Goal: Book appointment/travel/reservation

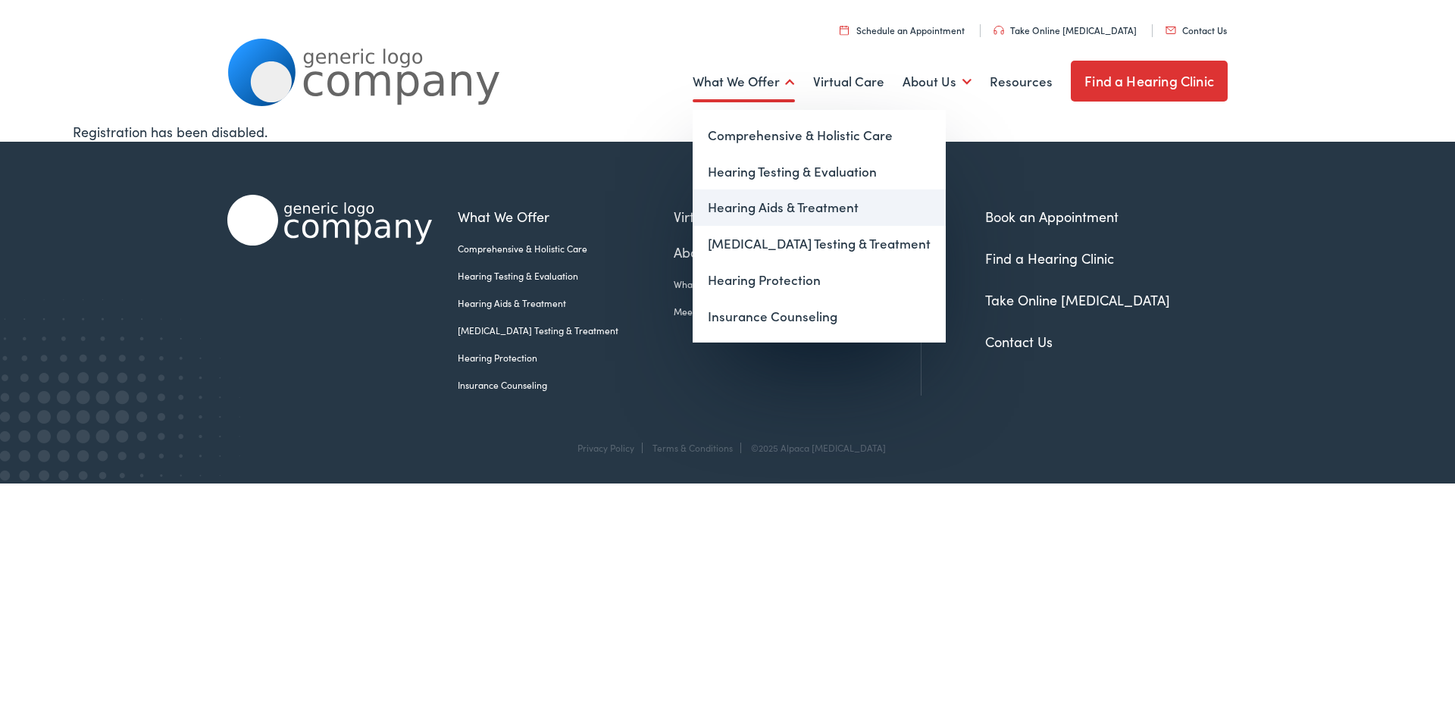
click at [777, 211] on link "Hearing Aids & Treatment" at bounding box center [819, 207] width 253 height 36
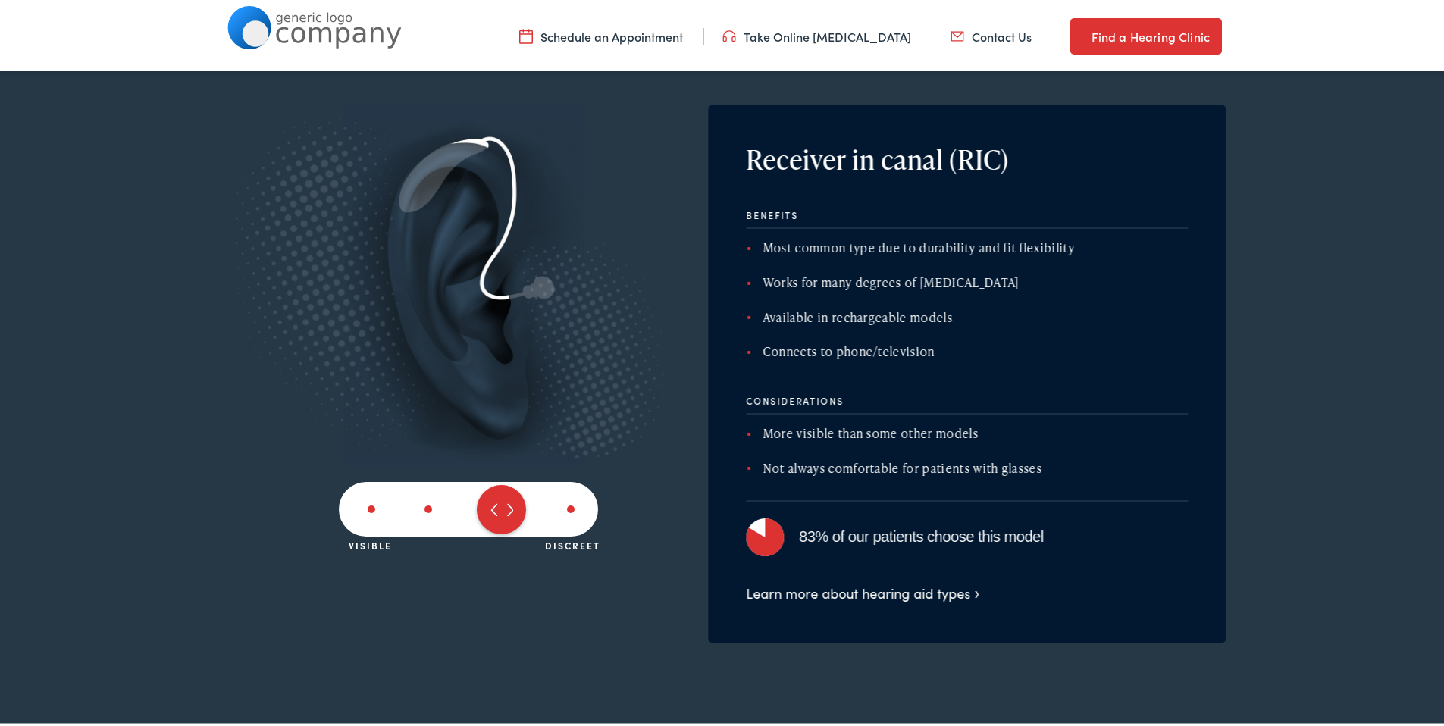
scroll to position [2522, 0]
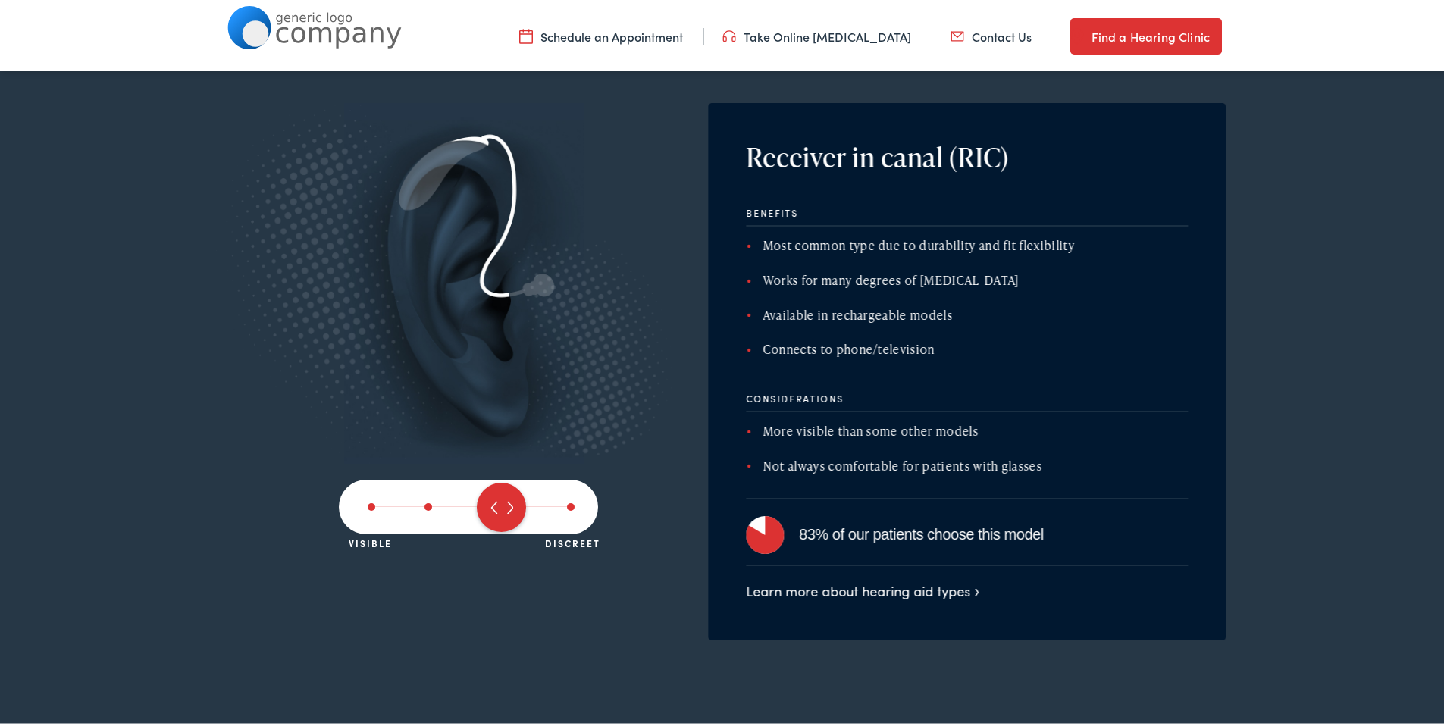
click at [494, 507] on span at bounding box center [501, 504] width 49 height 49
drag, startPoint x: 512, startPoint y: 510, endPoint x: 503, endPoint y: 509, distance: 8.4
click at [512, 511] on span at bounding box center [501, 504] width 49 height 49
click at [490, 509] on div "Visible Discreet" at bounding box center [468, 504] width 259 height 55
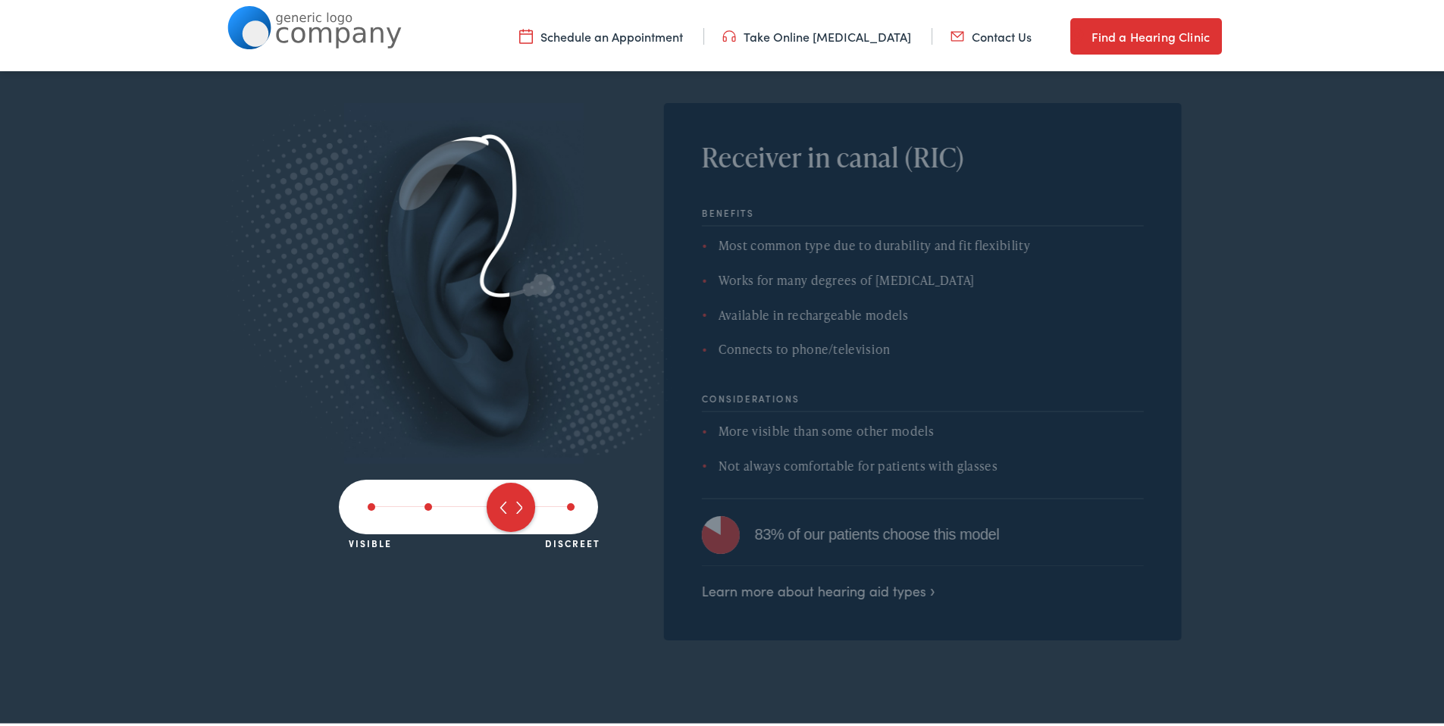
drag, startPoint x: 493, startPoint y: 508, endPoint x: 478, endPoint y: 518, distance: 18.5
click at [478, 518] on div "Visible Discreet" at bounding box center [468, 504] width 259 height 55
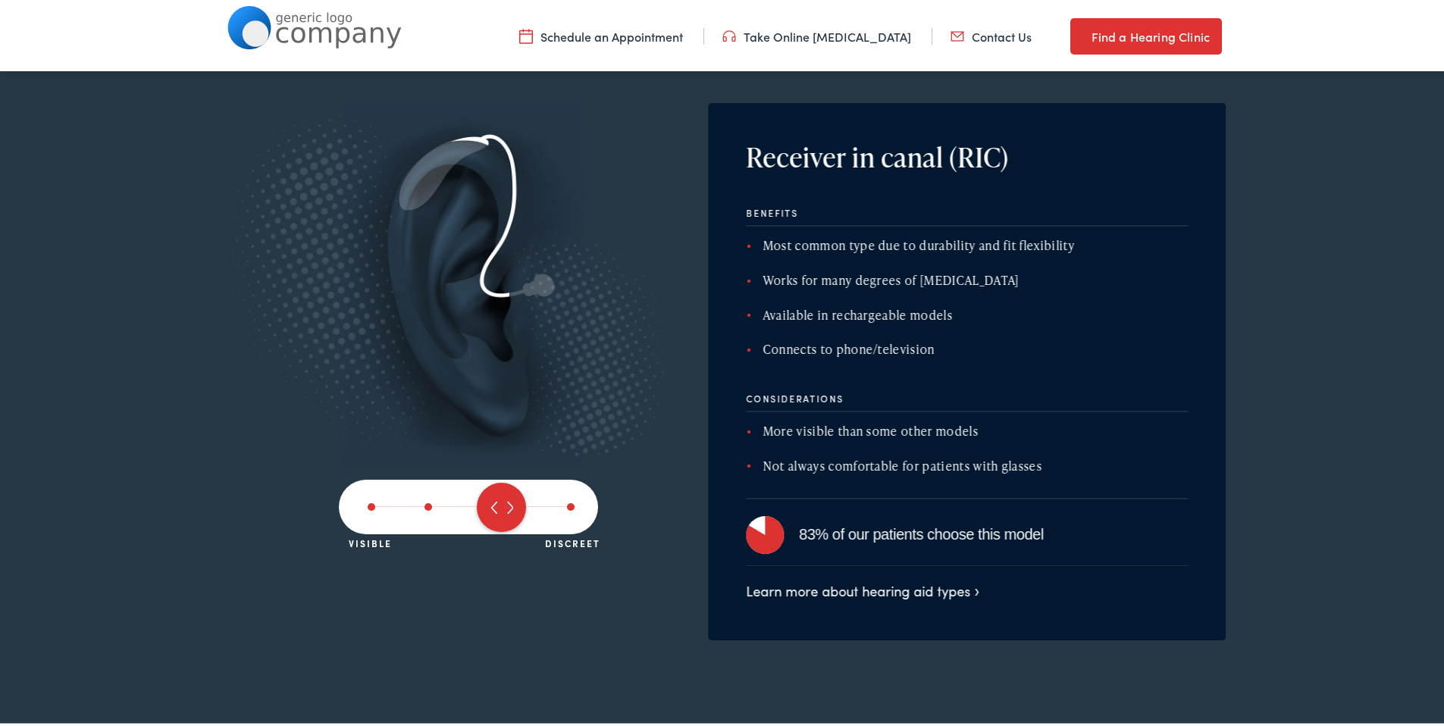
click at [569, 438] on img at bounding box center [454, 282] width 478 height 365
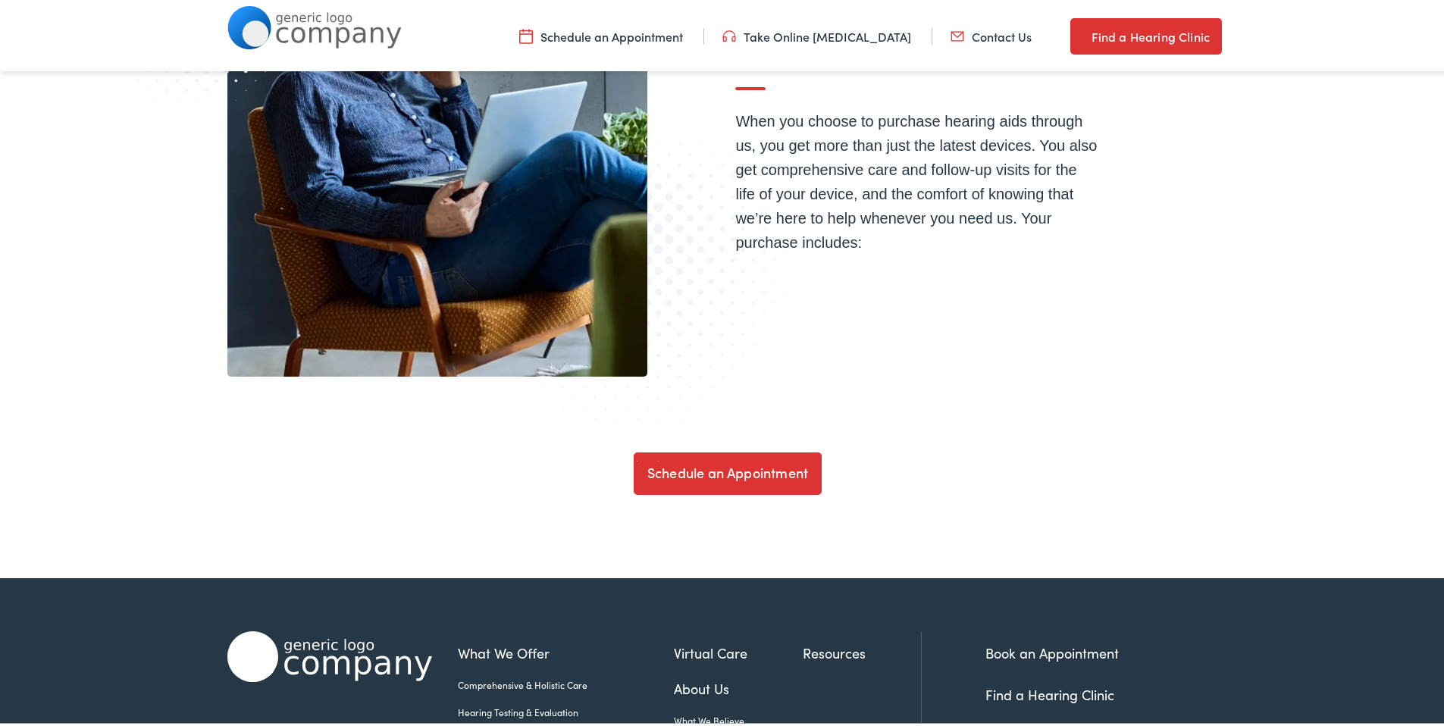
scroll to position [4984, 0]
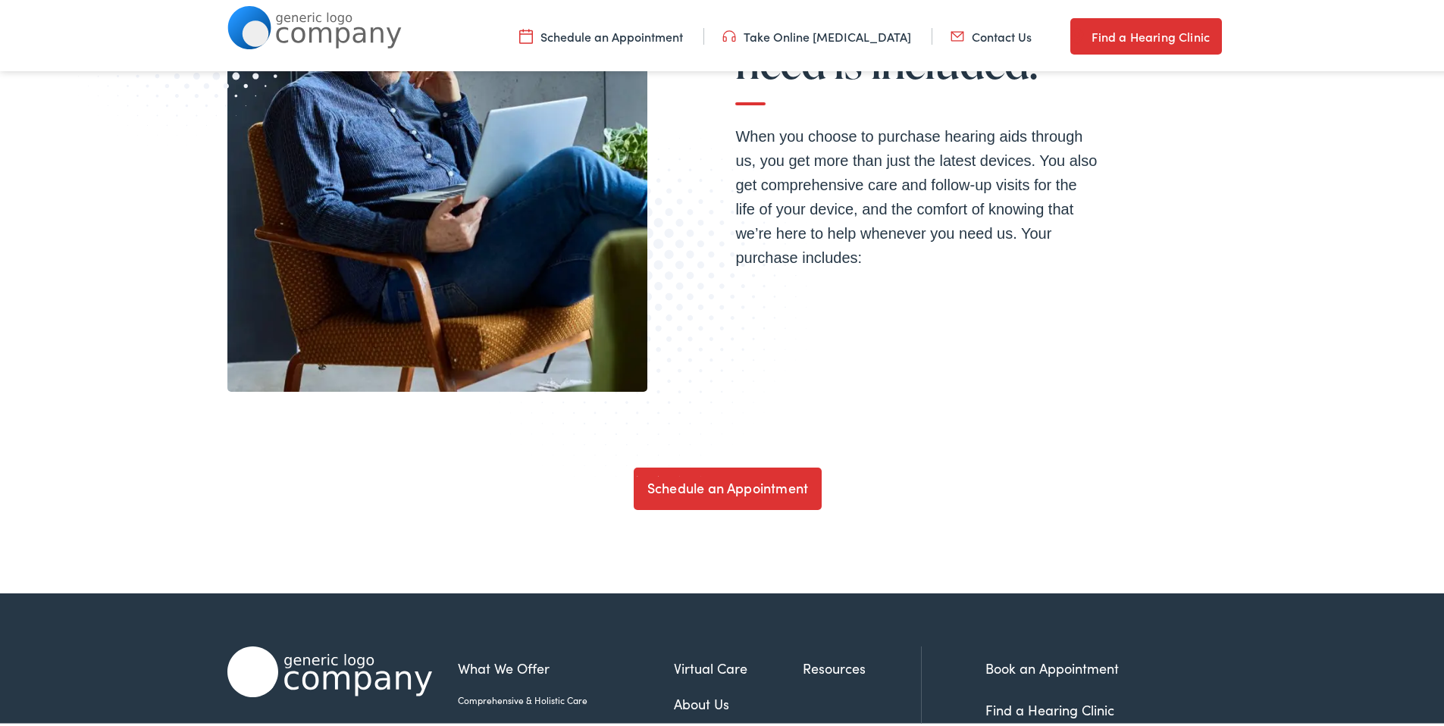
click at [1132, 34] on link "Find a Hearing Clinic" at bounding box center [1146, 33] width 152 height 36
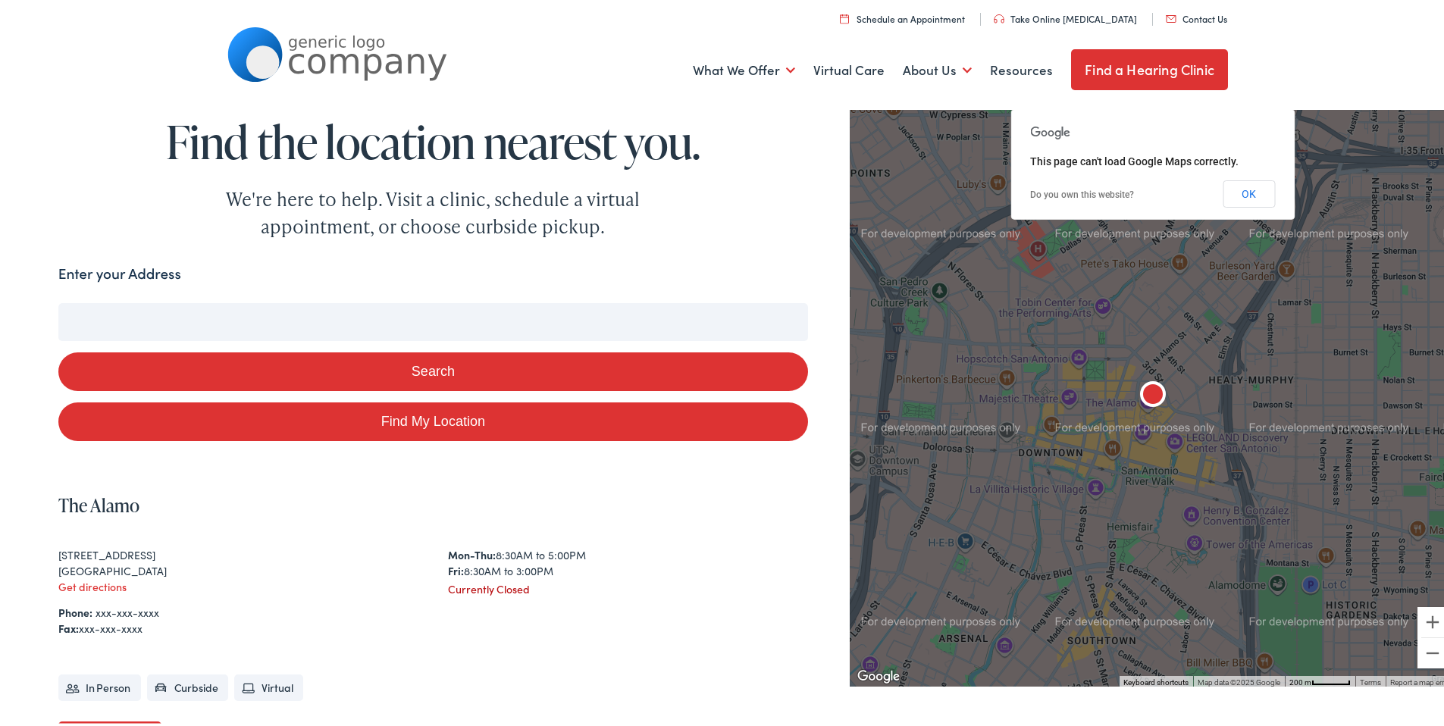
click at [344, 321] on input "Enter your Address" at bounding box center [433, 319] width 750 height 38
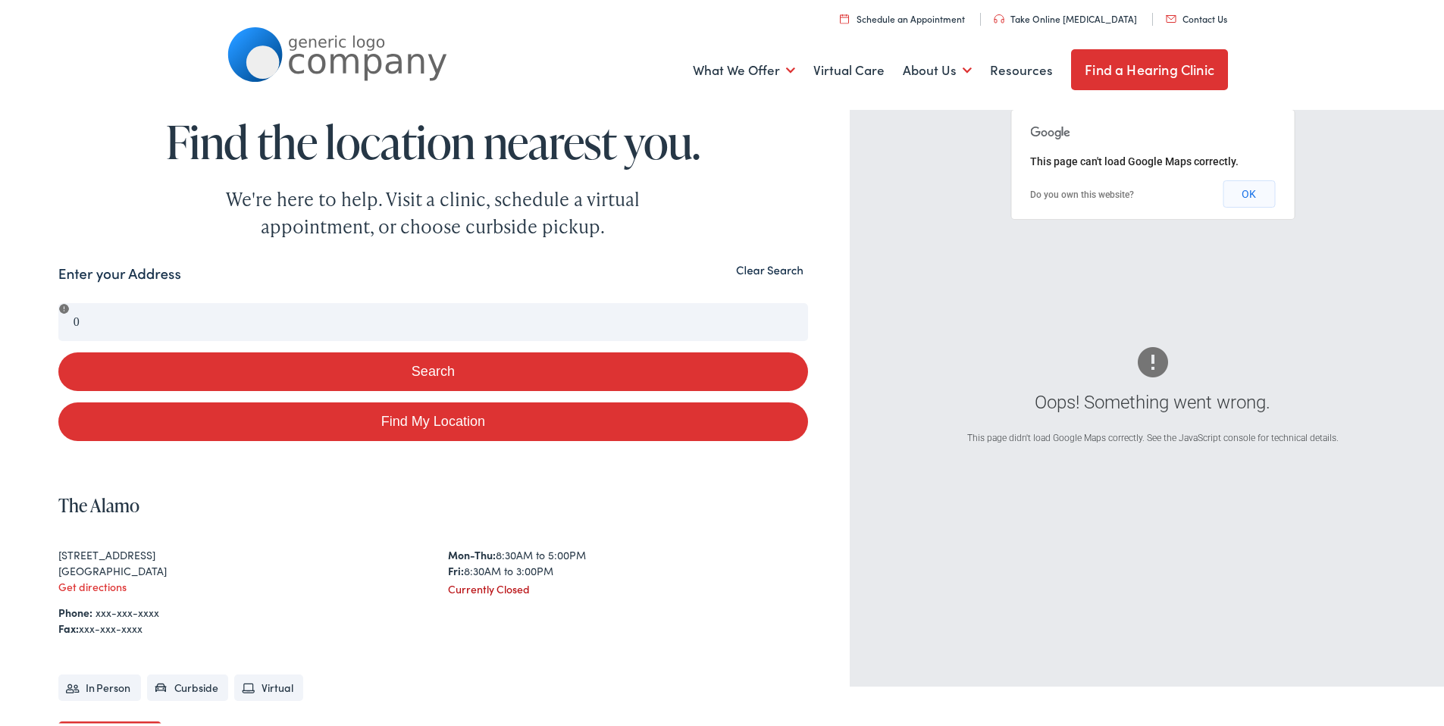
click at [1240, 193] on button "OK" at bounding box center [1249, 190] width 52 height 27
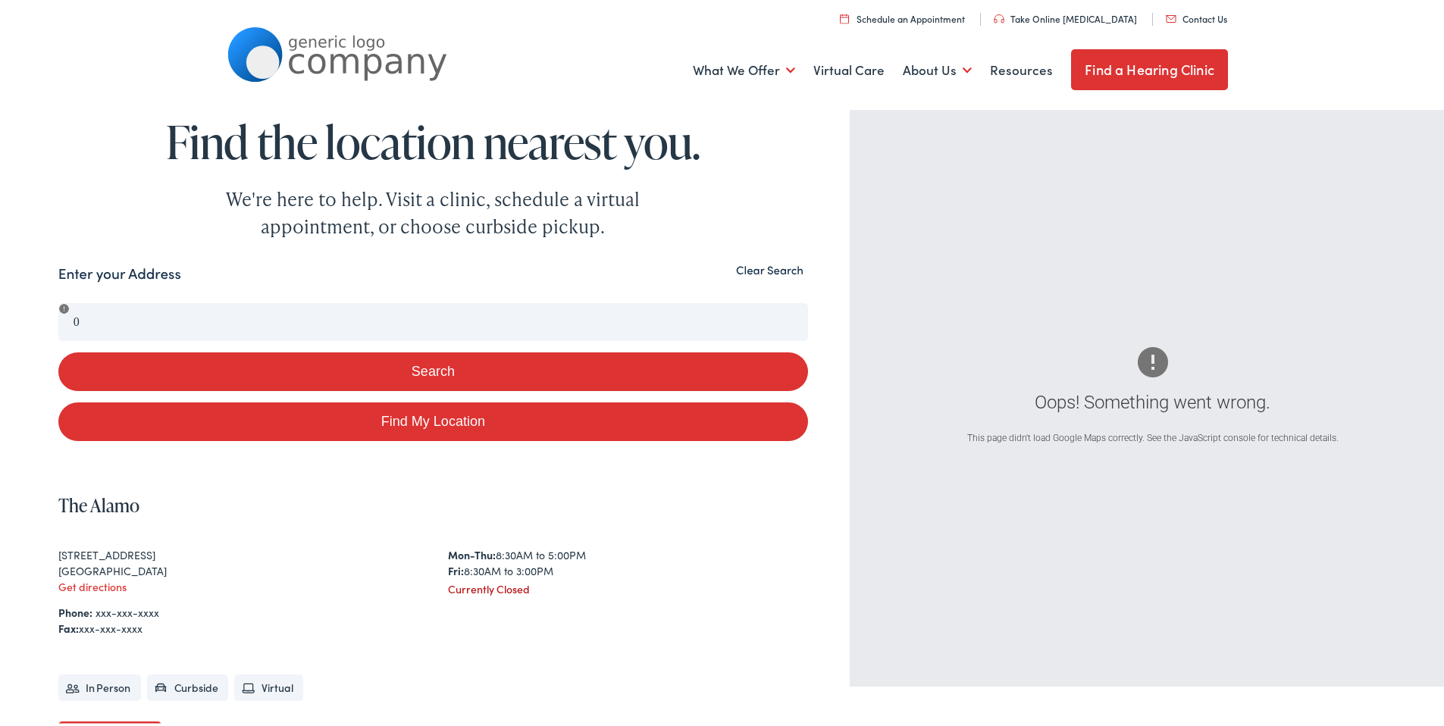
click at [428, 418] on link "Find My Location" at bounding box center [433, 418] width 750 height 39
type input "[GEOGRAPHIC_DATA], [US_STATE]"
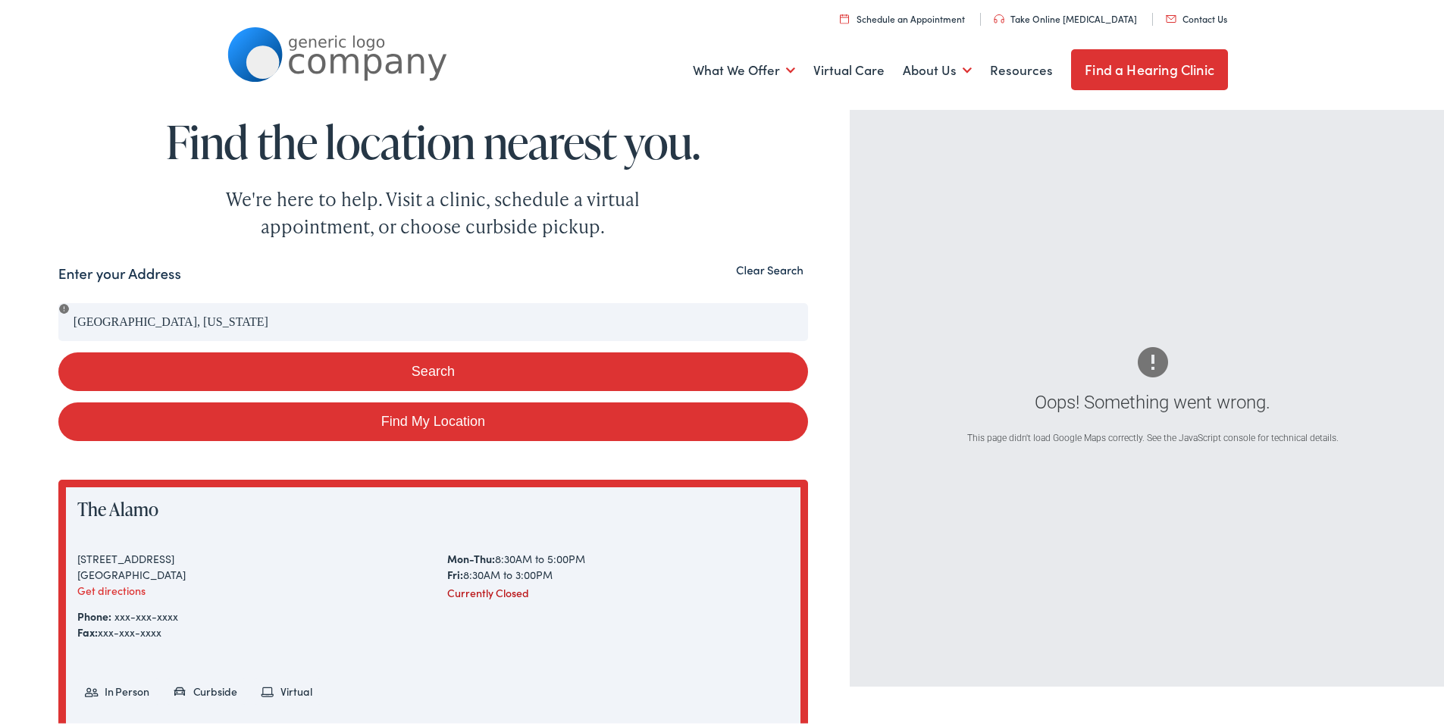
click at [377, 367] on button "Search" at bounding box center [433, 368] width 750 height 39
click at [390, 378] on button "Search" at bounding box center [433, 368] width 750 height 39
click at [763, 265] on button "Clear Search" at bounding box center [769, 267] width 77 height 14
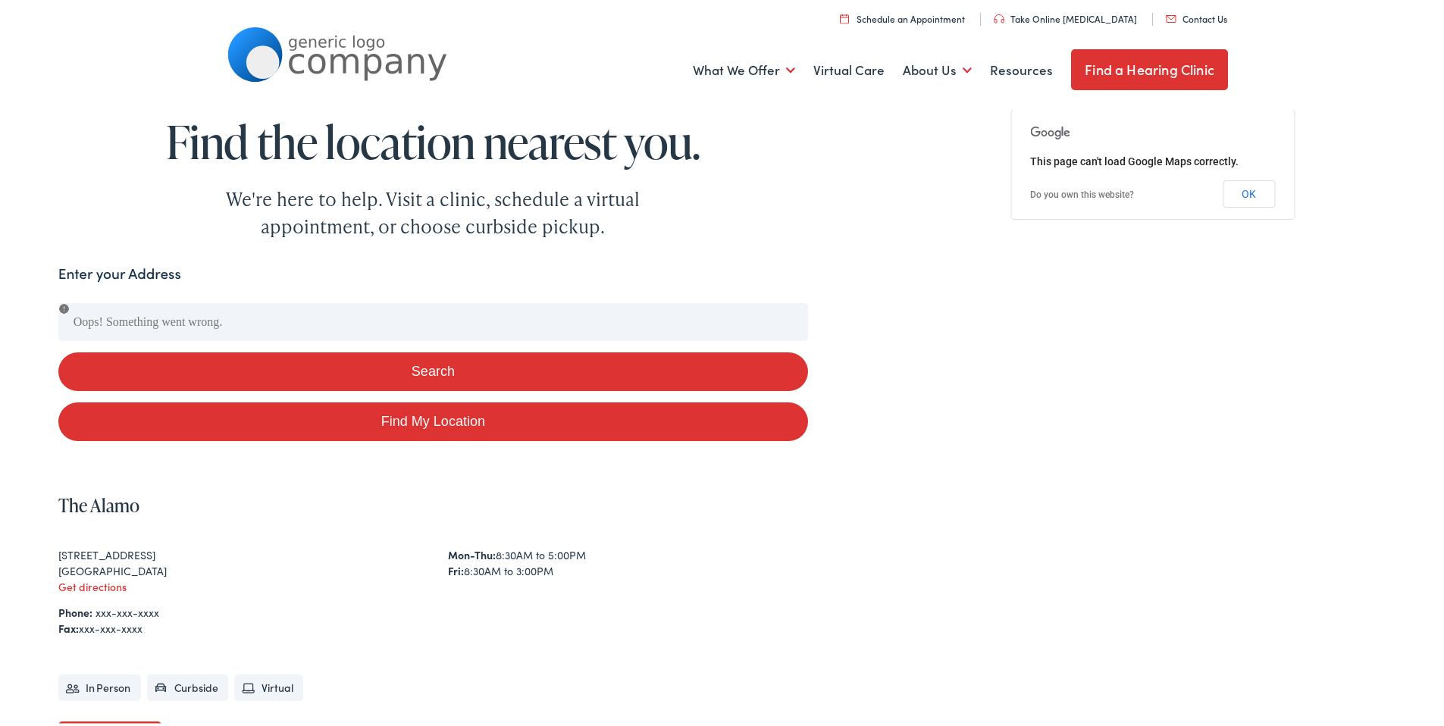
click at [221, 346] on div "Search" at bounding box center [433, 349] width 750 height 99
click at [1238, 188] on button "OK" at bounding box center [1249, 190] width 52 height 27
click at [223, 367] on button "Search" at bounding box center [433, 368] width 750 height 39
click at [1244, 193] on button "OK" at bounding box center [1249, 190] width 52 height 27
click at [947, 20] on link "Schedule an Appointment" at bounding box center [902, 15] width 125 height 13
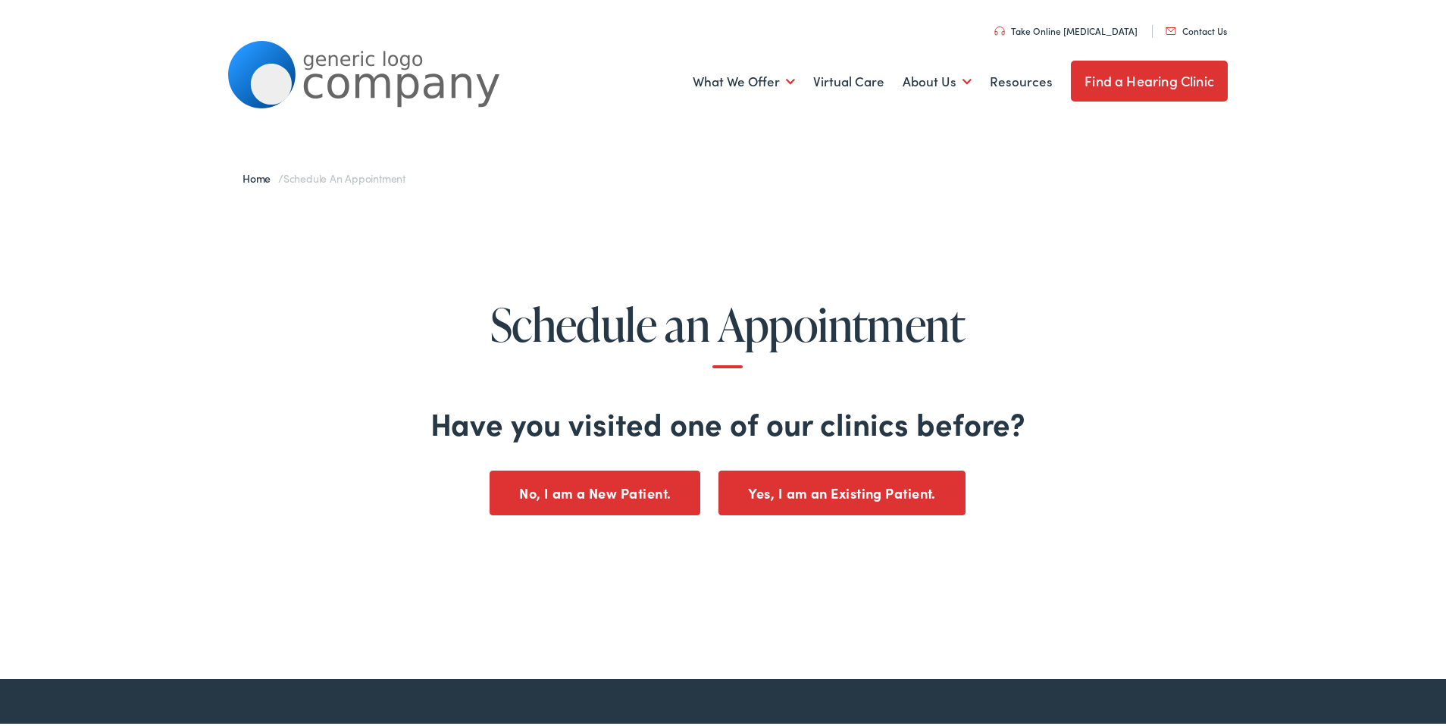
click at [642, 489] on button "No, I am a New Patient." at bounding box center [595, 490] width 211 height 45
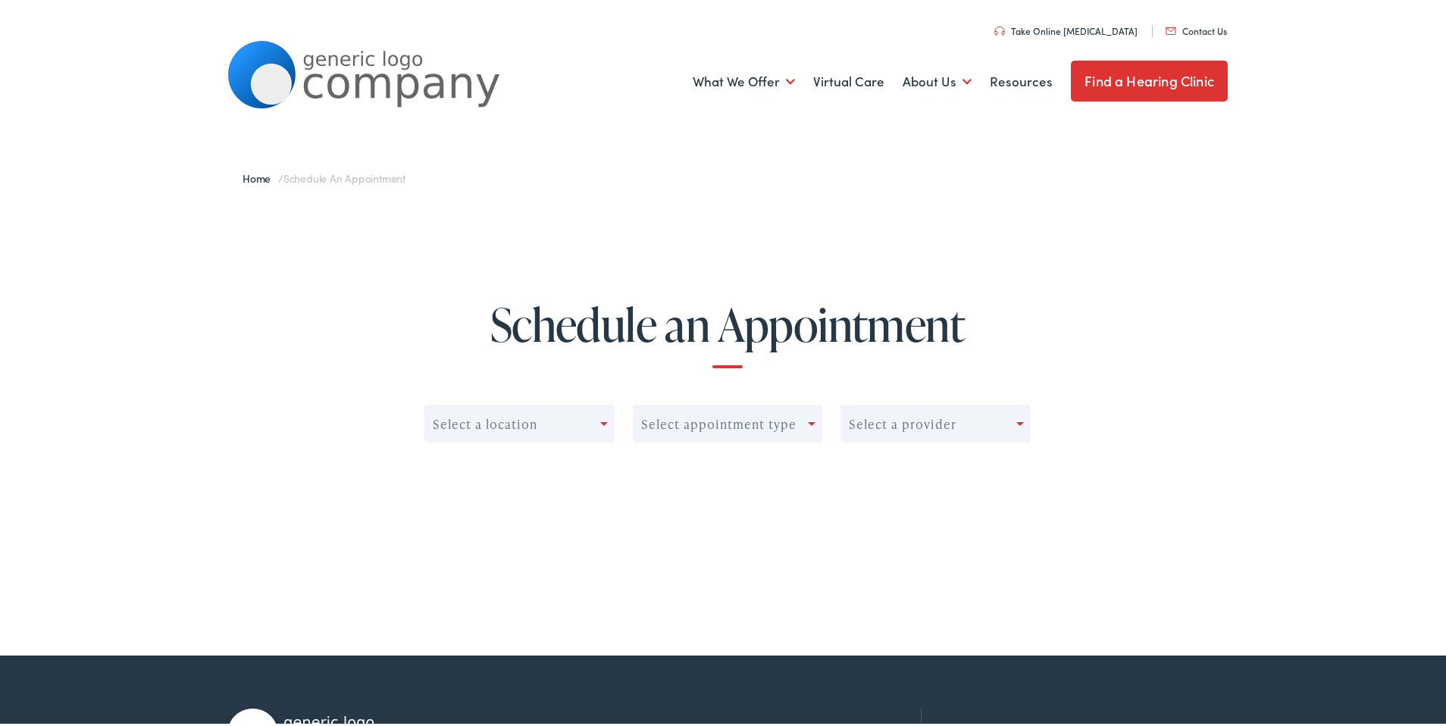
click at [581, 424] on div "Select a location" at bounding box center [512, 421] width 175 height 21
click at [553, 457] on div "No options" at bounding box center [518, 459] width 189 height 30
click at [725, 421] on div "Select appointment type" at bounding box center [718, 422] width 155 height 14
click at [885, 426] on div "Select a provider" at bounding box center [903, 422] width 108 height 14
